Goal: Use online tool/utility

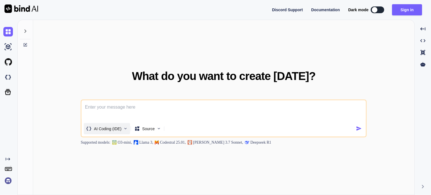
click at [123, 126] on img at bounding box center [125, 128] width 5 height 5
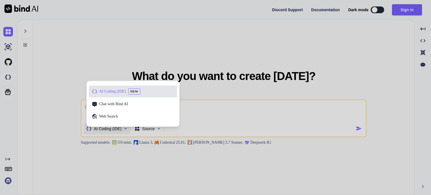
click at [161, 128] on div at bounding box center [215, 97] width 431 height 195
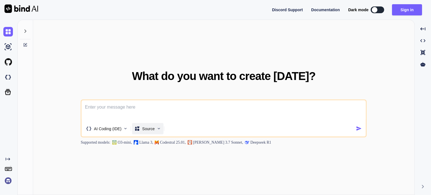
click at [159, 128] on img at bounding box center [158, 128] width 5 height 5
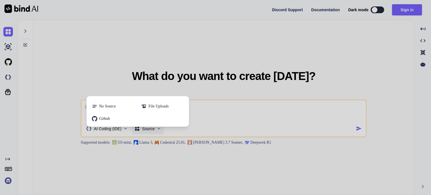
click at [208, 120] on div at bounding box center [215, 97] width 431 height 195
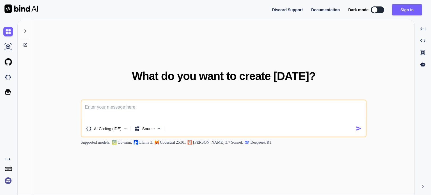
click at [196, 131] on div "AI Coding (IDE) Source" at bounding box center [219, 128] width 274 height 11
click at [125, 130] on img at bounding box center [125, 128] width 5 height 5
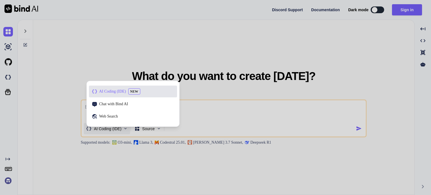
click at [171, 127] on div at bounding box center [215, 97] width 431 height 195
type textarea "x"
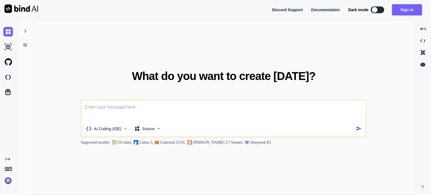
click at [169, 129] on div "AI Coding (IDE) Source" at bounding box center [219, 128] width 274 height 11
click at [201, 142] on p "[PERSON_NAME] 3.7 Sonnet," at bounding box center [218, 142] width 50 height 6
click at [248, 149] on div "What do you want to create [DATE]? AI Coding (IDE) Source Supported models: O3-…" at bounding box center [223, 107] width 381 height 175
click at [26, 31] on icon at bounding box center [25, 30] width 2 height 3
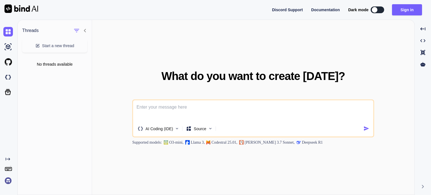
click at [85, 29] on icon at bounding box center [85, 30] width 2 height 3
type textarea "x"
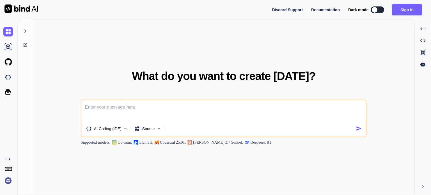
click at [25, 45] on icon at bounding box center [25, 44] width 3 height 3
click at [421, 30] on icon "Created with Pixso." at bounding box center [422, 28] width 5 height 5
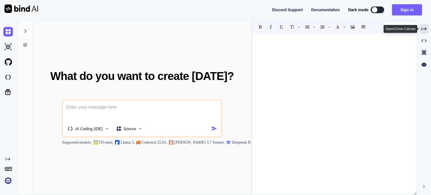
click at [421, 30] on div "Created with Pixso." at bounding box center [423, 29] width 9 height 10
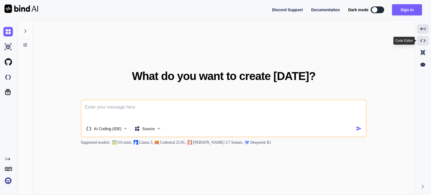
click at [421, 40] on icon "Created with Pixso." at bounding box center [422, 40] width 5 height 5
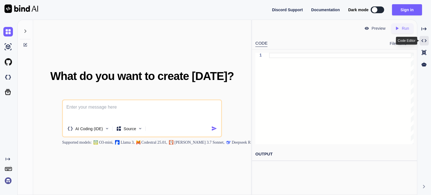
click at [421, 40] on icon "Created with Pixso." at bounding box center [423, 40] width 5 height 5
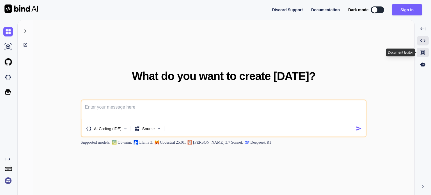
click at [422, 50] on icon "Created with Pixso." at bounding box center [422, 52] width 5 height 5
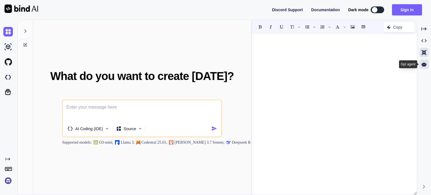
click at [422, 62] on icon at bounding box center [423, 64] width 5 height 5
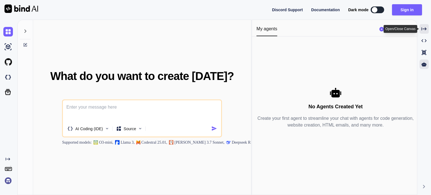
click at [419, 27] on div "Created with Pixso." at bounding box center [423, 29] width 9 height 10
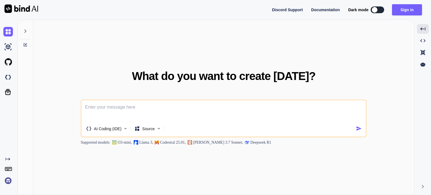
click at [8, 159] on icon "Created with Pixso." at bounding box center [8, 159] width 4 height 4
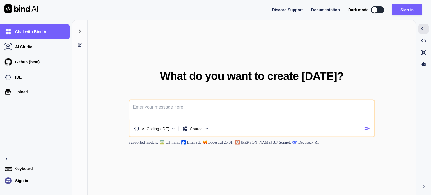
click at [8, 159] on icon "Created with Pixso." at bounding box center [8, 159] width 4 height 4
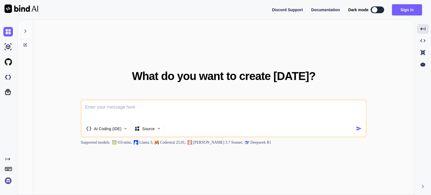
click at [10, 171] on rect at bounding box center [8, 168] width 6 height 3
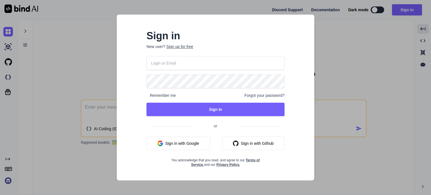
click at [49, 115] on div "Sign in New user? Sign up for free Remember me Forgot your password? Sign In or…" at bounding box center [215, 97] width 431 height 195
